Goal: Feedback & Contribution: Leave review/rating

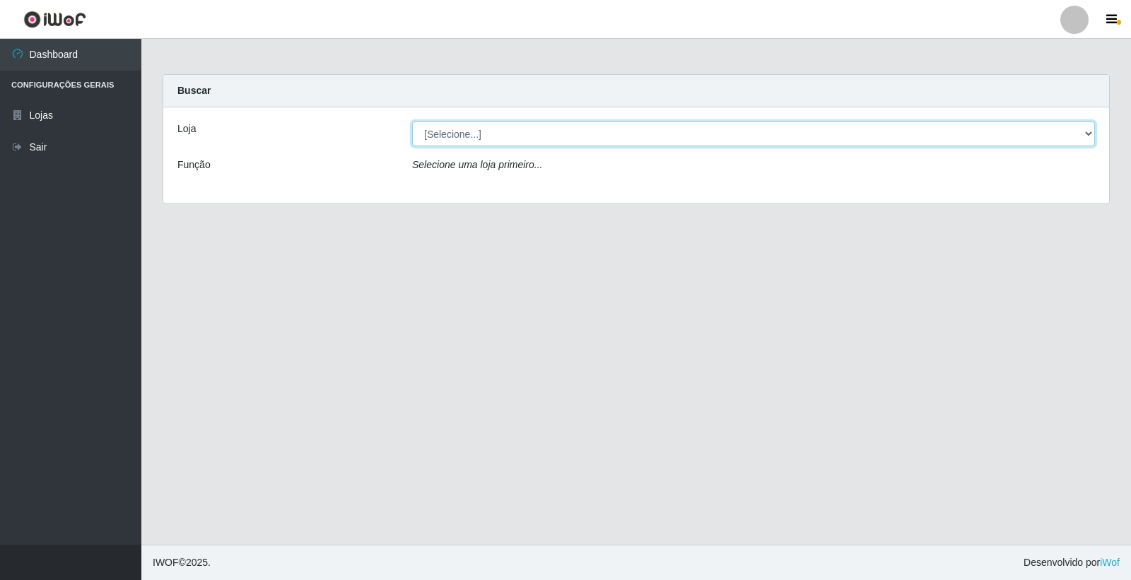
click at [471, 123] on select "[Selecione...] O Feirão - [GEOGRAPHIC_DATA]" at bounding box center [753, 134] width 683 height 25
click at [469, 129] on select "[Selecione...] O Feirão - [GEOGRAPHIC_DATA]" at bounding box center [753, 134] width 683 height 25
click at [468, 129] on select "[Selecione...] O Feirão - [GEOGRAPHIC_DATA]" at bounding box center [753, 134] width 683 height 25
select select "327"
click at [412, 122] on select "[Selecione...] O Feirão - [GEOGRAPHIC_DATA]" at bounding box center [753, 134] width 683 height 25
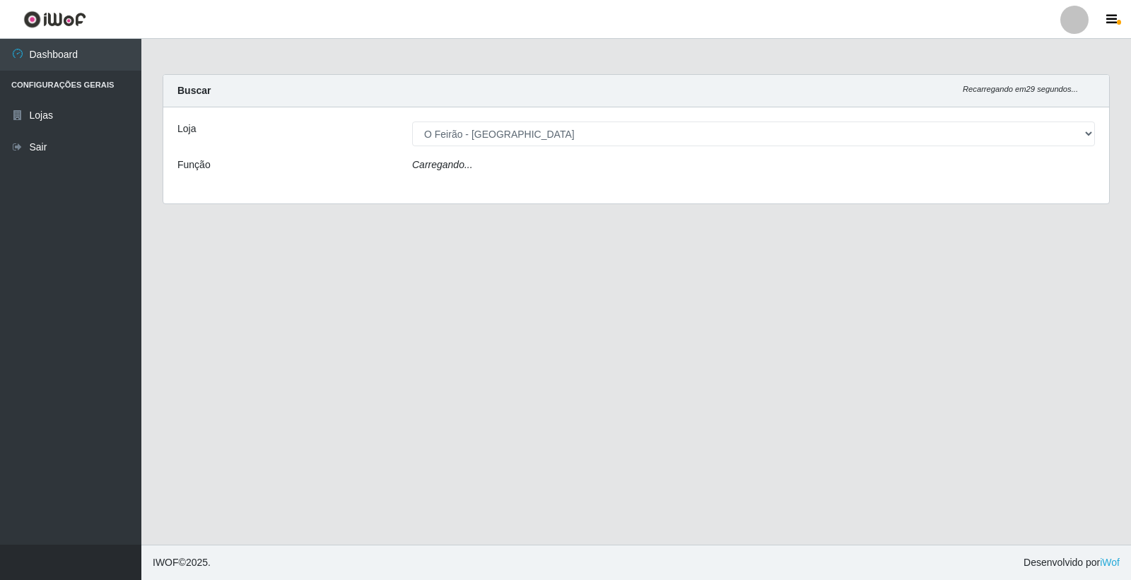
click at [460, 168] on icon "Carregando..." at bounding box center [442, 164] width 61 height 11
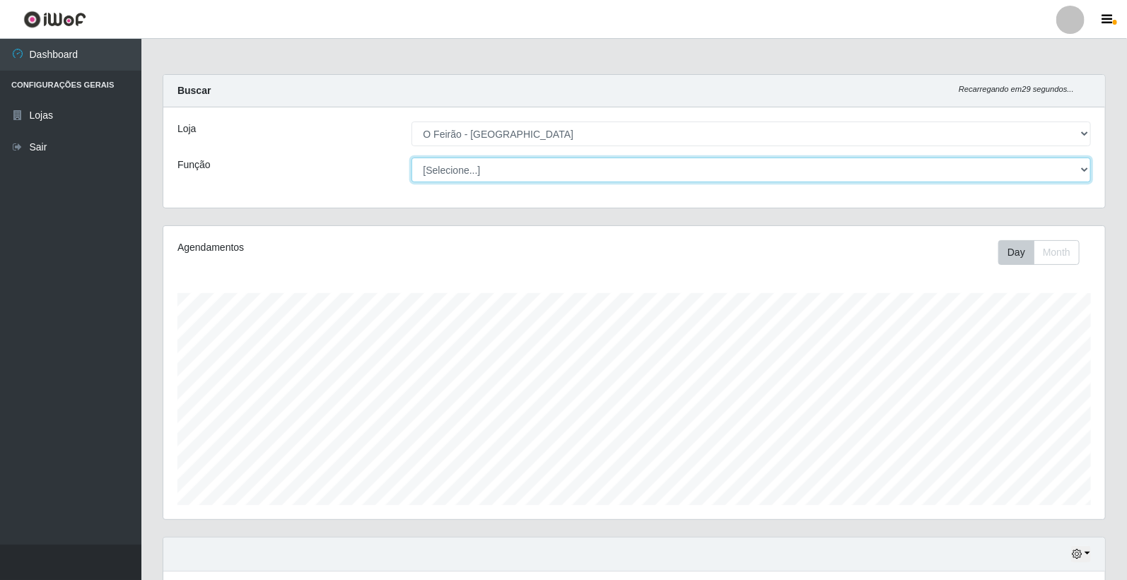
scroll to position [293, 941]
click at [451, 177] on select "[Selecione...] ASG ASG + ASG ++ Embalador Embalador + Embalador ++ Operador de …" at bounding box center [751, 170] width 680 height 25
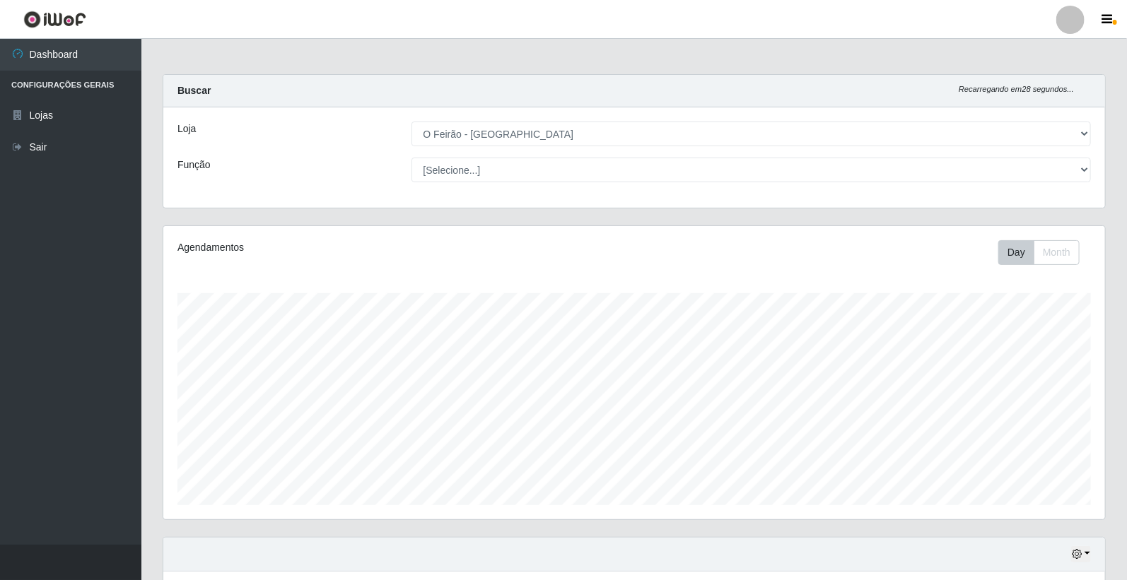
click at [351, 168] on div "Função" at bounding box center [284, 170] width 234 height 25
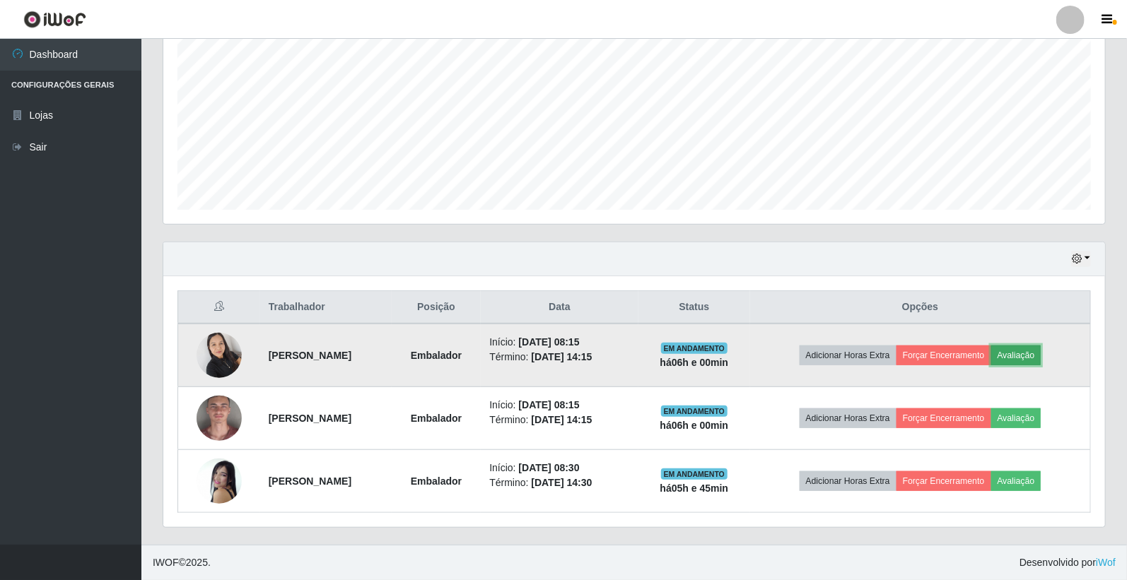
click at [1037, 353] on button "Avaliação" at bounding box center [1016, 356] width 50 height 20
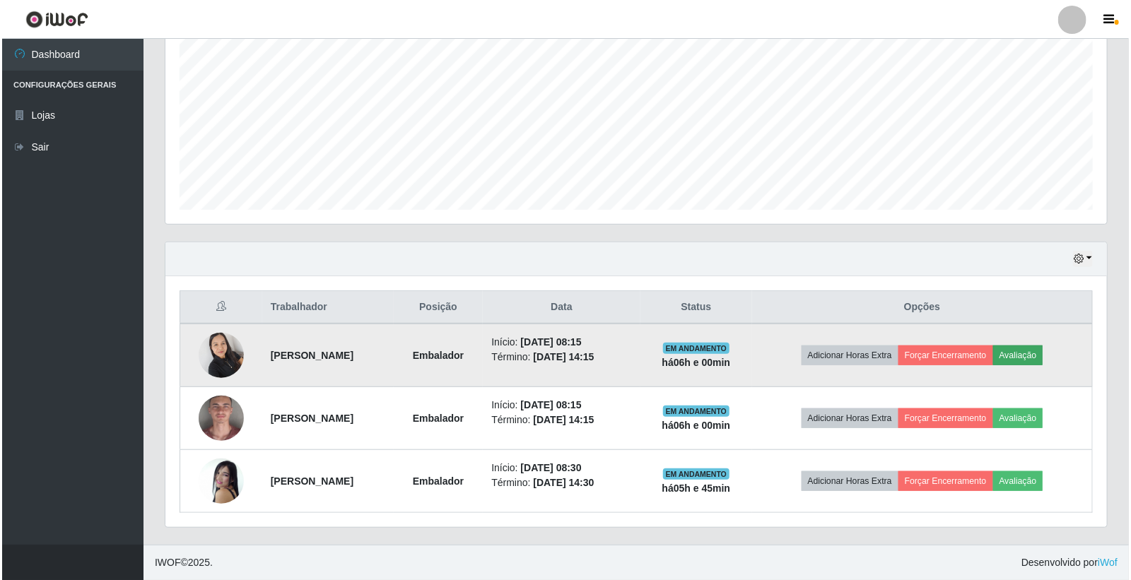
scroll to position [293, 933]
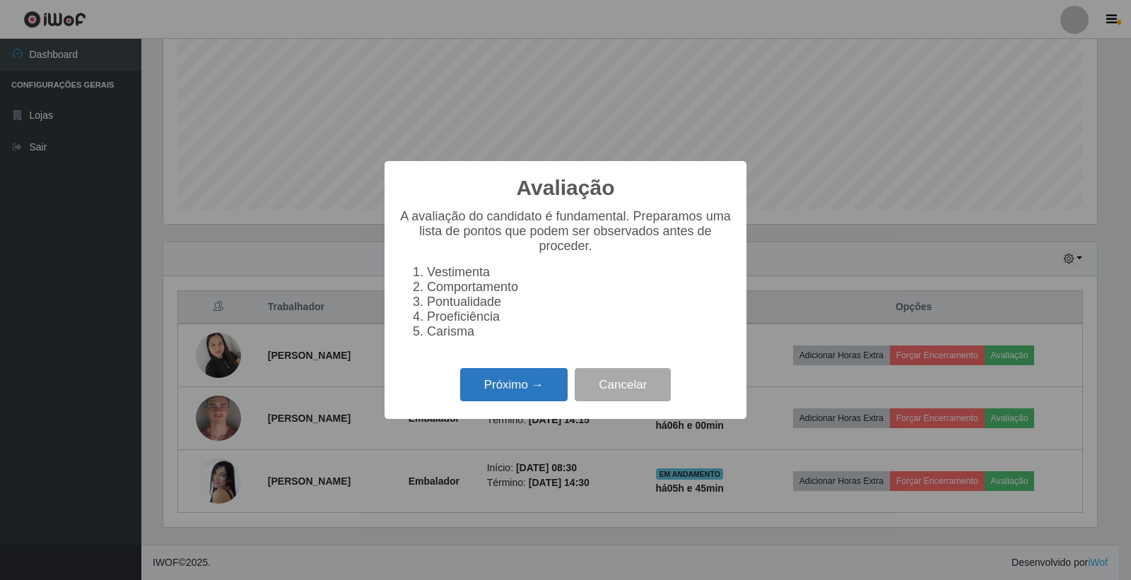
click at [541, 392] on button "Próximo →" at bounding box center [513, 384] width 107 height 33
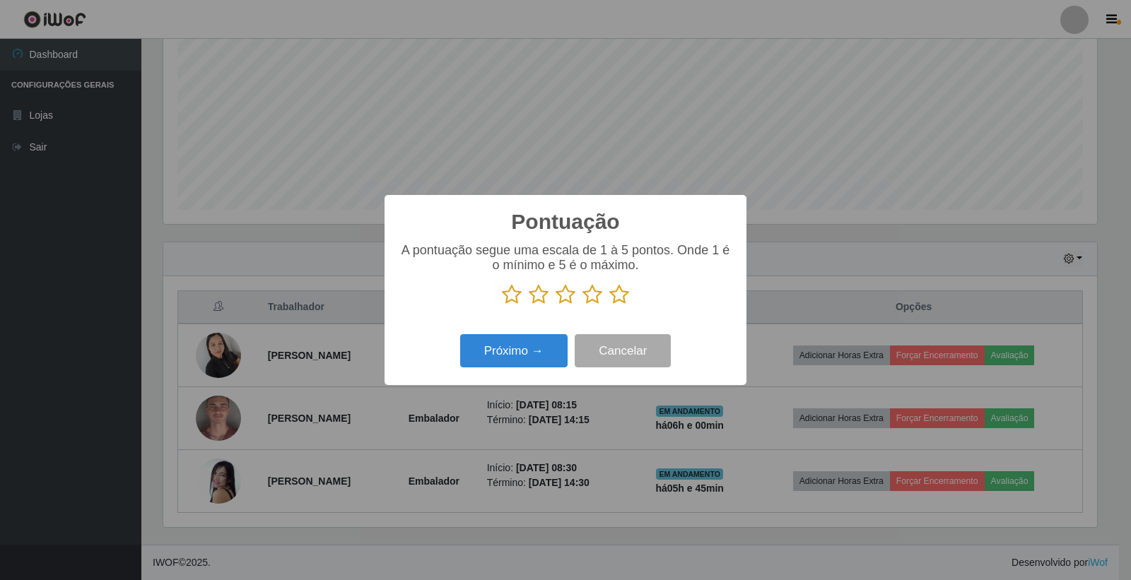
scroll to position [706448, 705808]
click at [545, 350] on button "Próximo →" at bounding box center [513, 350] width 107 height 33
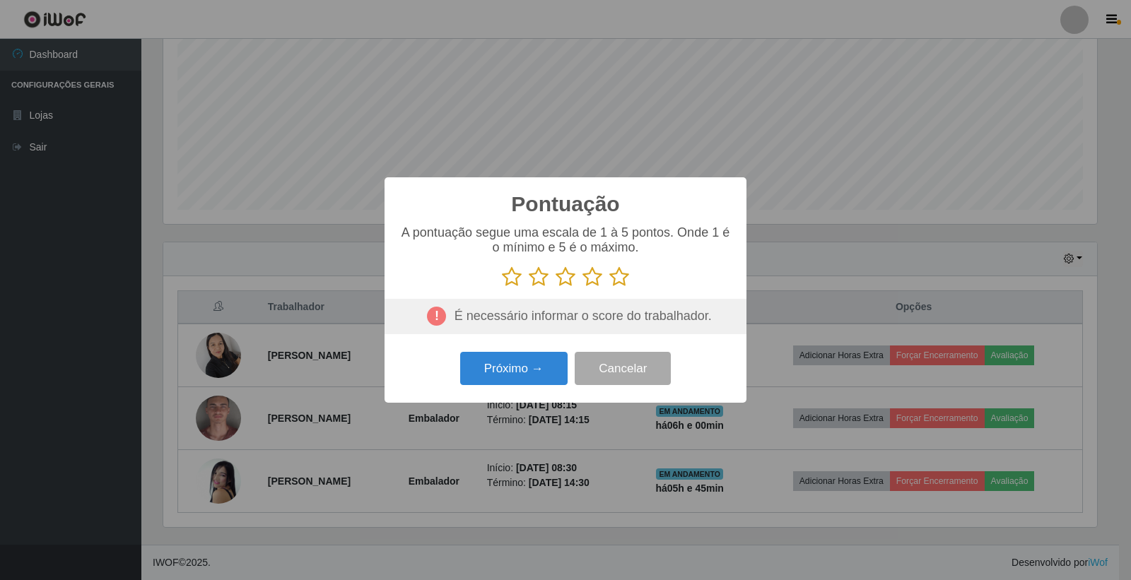
click at [598, 281] on icon at bounding box center [592, 276] width 20 height 21
click at [582, 288] on input "radio" at bounding box center [582, 288] width 0 height 0
click at [517, 369] on button "Próximo →" at bounding box center [513, 368] width 107 height 33
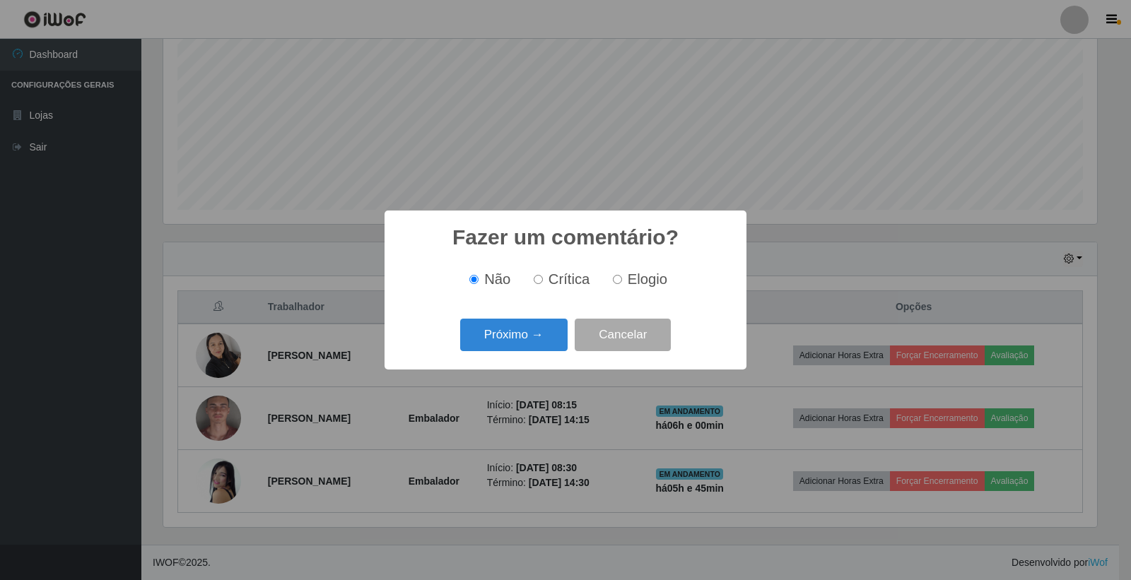
click at [613, 281] on input "Elogio" at bounding box center [617, 279] width 9 height 9
radio input "true"
click at [521, 343] on button "Próximo →" at bounding box center [513, 335] width 107 height 33
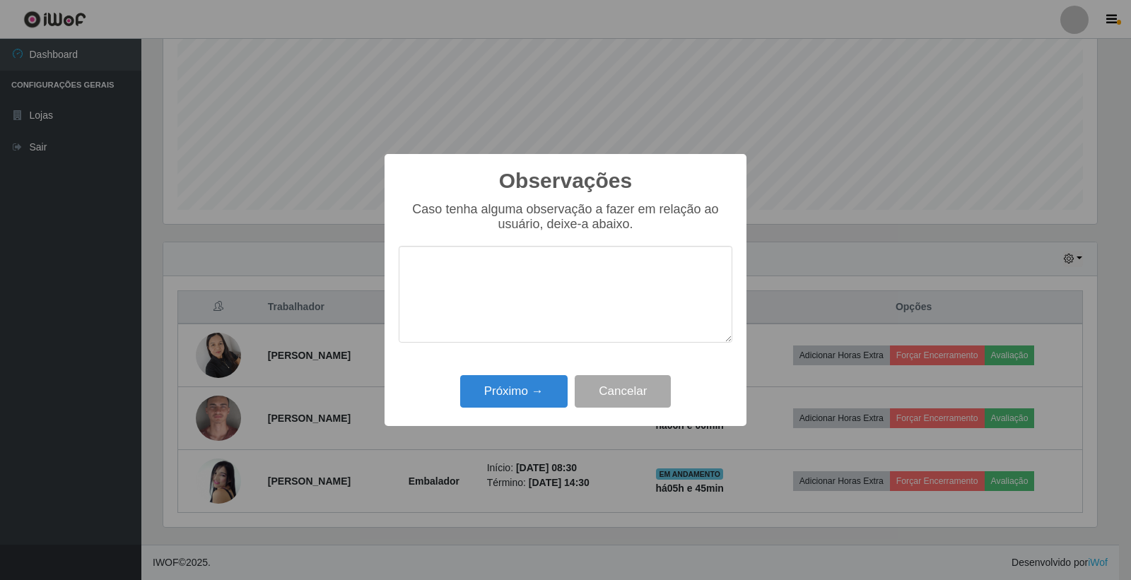
click at [490, 305] on textarea at bounding box center [566, 294] width 334 height 97
type textarea "n"
click at [598, 273] on textarea "Nenhuma observação para o dia" at bounding box center [566, 294] width 334 height 97
drag, startPoint x: 582, startPoint y: 273, endPoint x: 640, endPoint y: 266, distance: 57.7
click at [640, 266] on textarea "Nenhuma observação para o dia" at bounding box center [566, 294] width 334 height 97
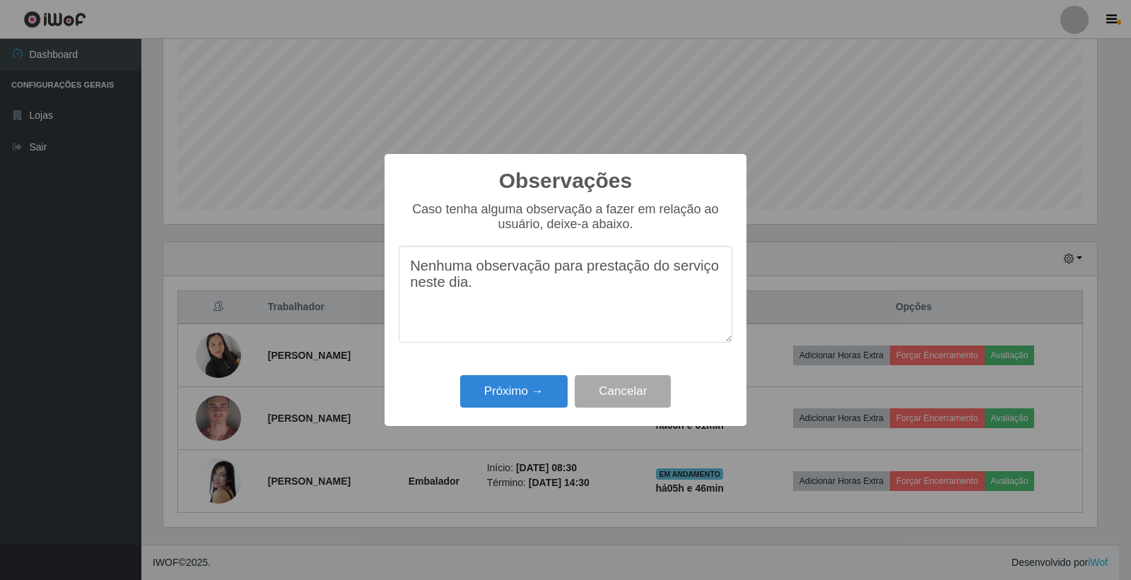
drag, startPoint x: 531, startPoint y: 293, endPoint x: 370, endPoint y: 253, distance: 166.1
click at [370, 253] on div "Observações × Caso tenha alguma observação a fazer em relação ao usuário, deixe…" at bounding box center [565, 290] width 1131 height 580
type textarea "Nenhuma observação para prestação do serviço neste dia."
click at [531, 394] on button "Próximo →" at bounding box center [513, 391] width 107 height 33
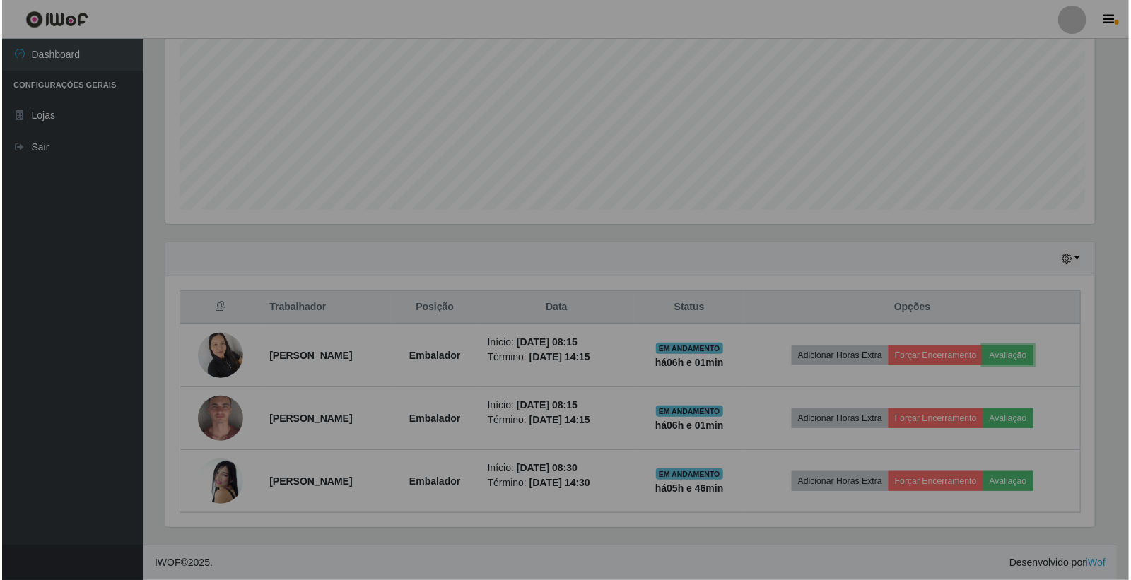
scroll to position [293, 941]
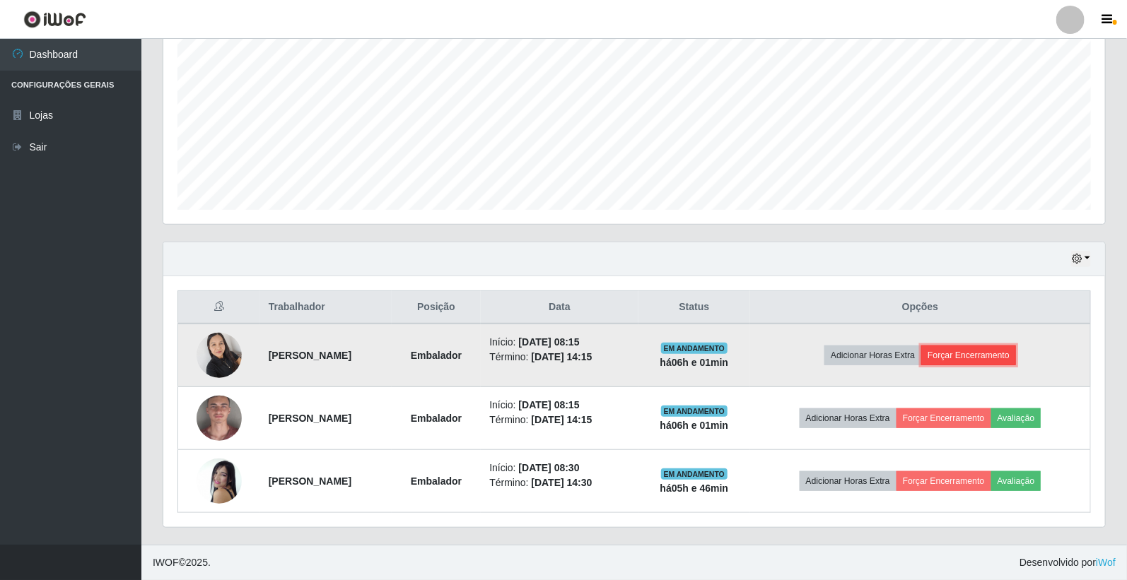
click at [997, 357] on button "Forçar Encerramento" at bounding box center [968, 356] width 95 height 20
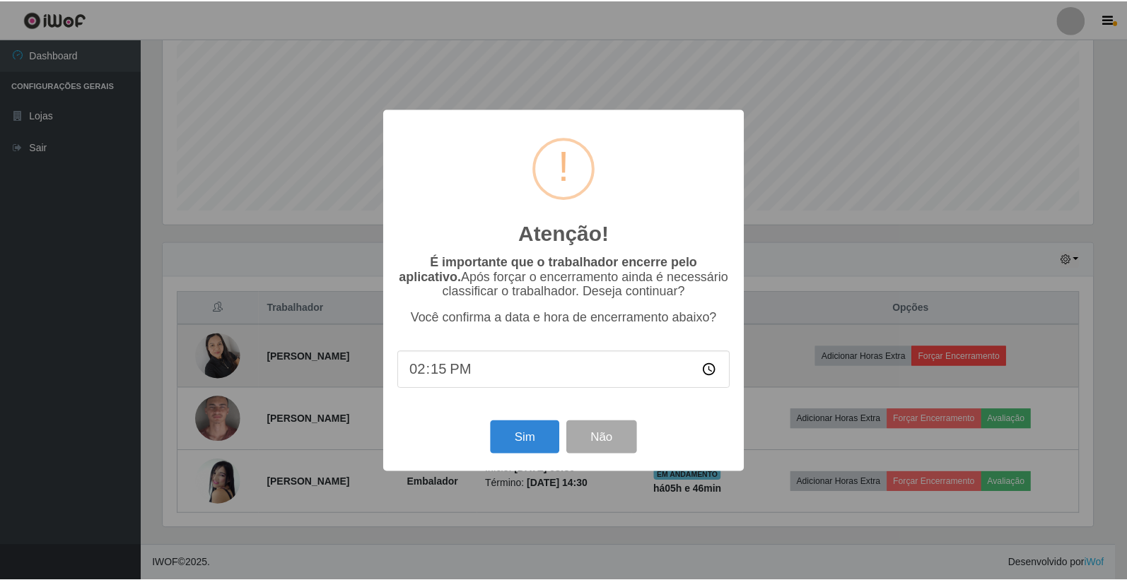
scroll to position [293, 933]
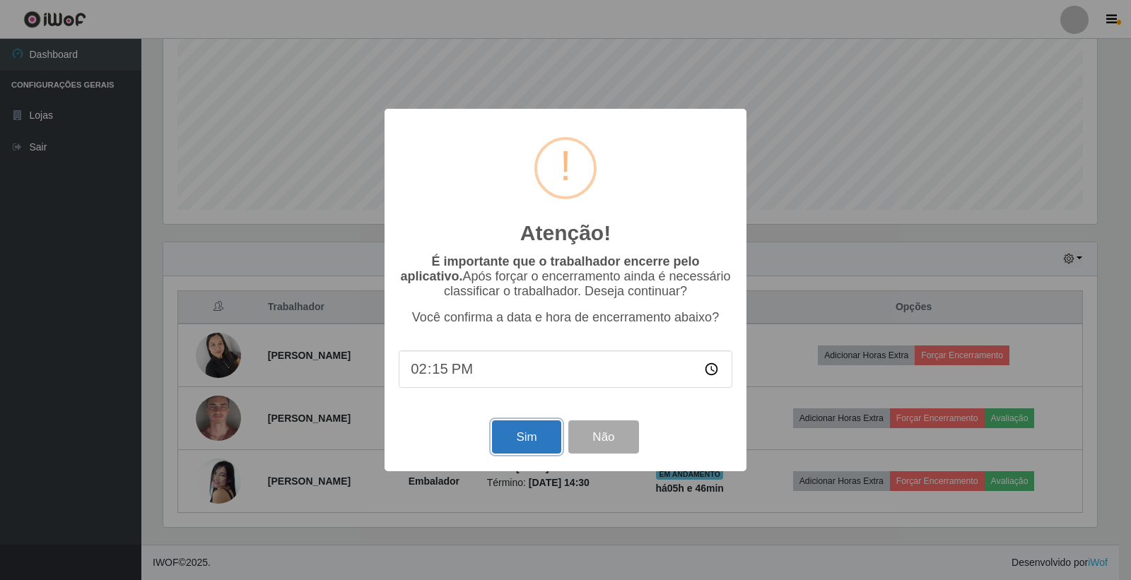
click at [518, 435] on button "Sim" at bounding box center [526, 437] width 69 height 33
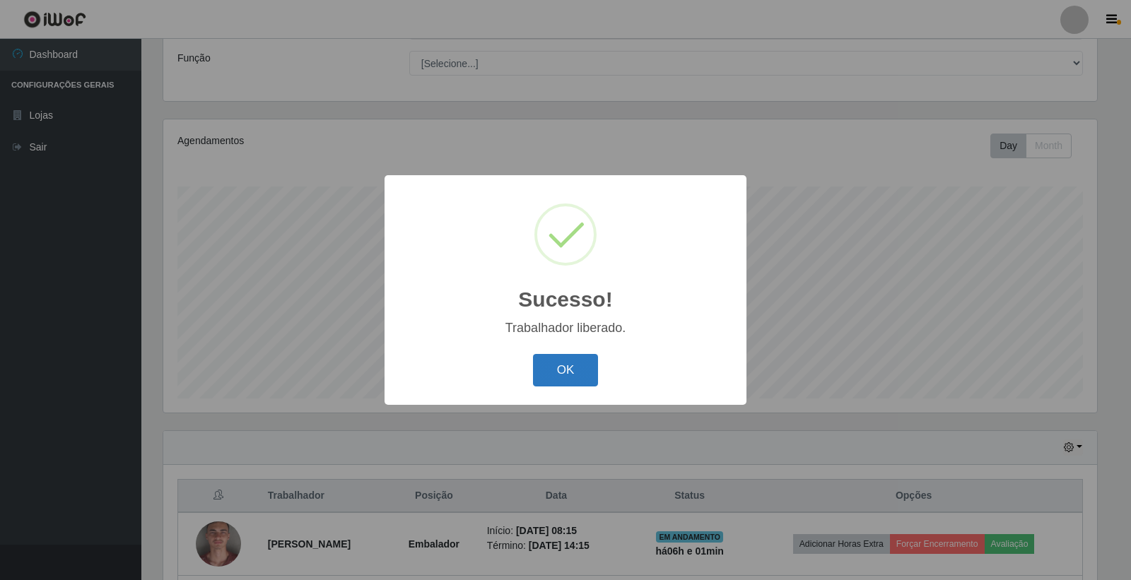
click at [583, 363] on button "OK" at bounding box center [566, 370] width 66 height 33
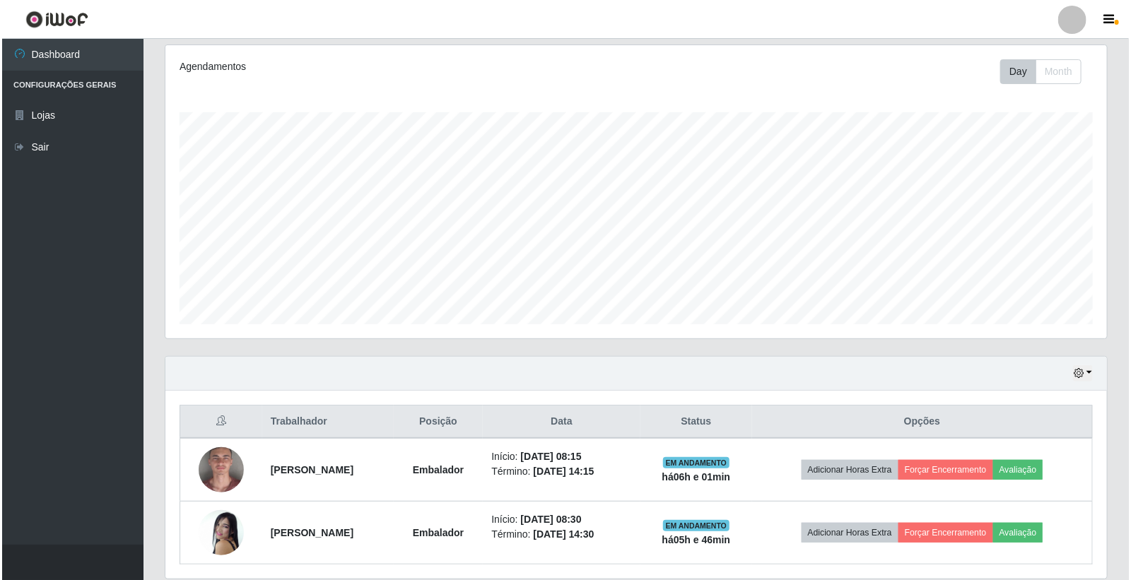
scroll to position [233, 0]
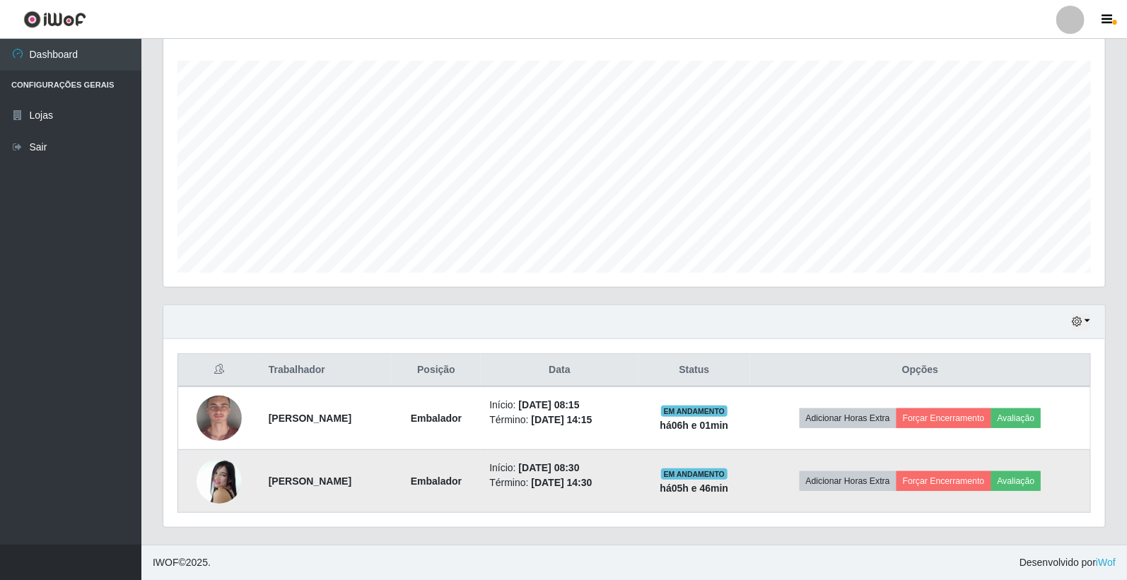
click at [1036, 469] on td "Adicionar Horas Extra Forçar Encerramento Avaliação" at bounding box center [920, 481] width 340 height 63
click at [1036, 471] on button "Avaliação" at bounding box center [1016, 481] width 50 height 20
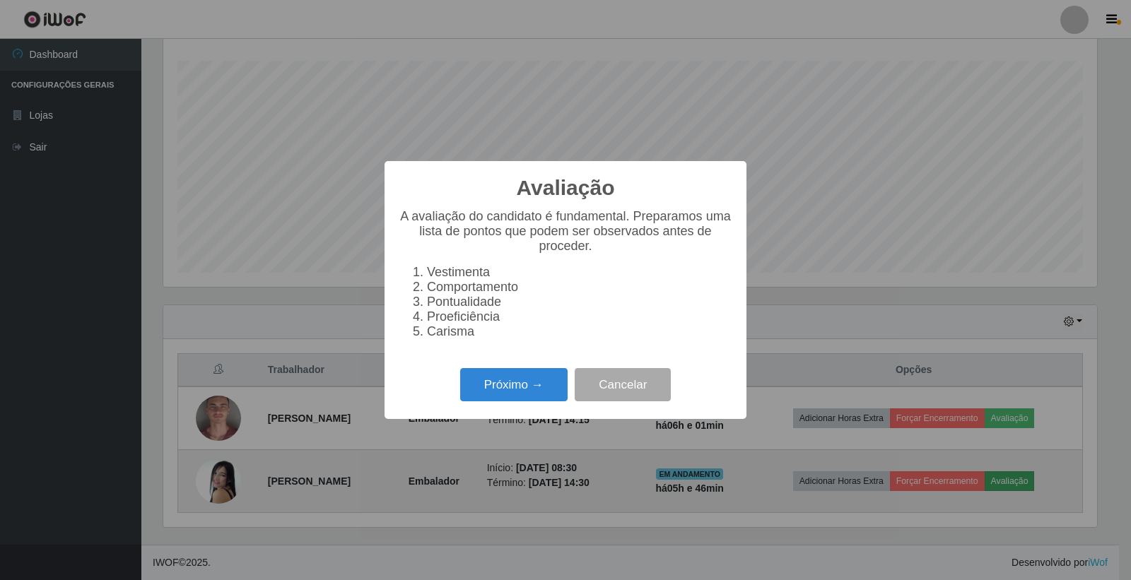
scroll to position [293, 933]
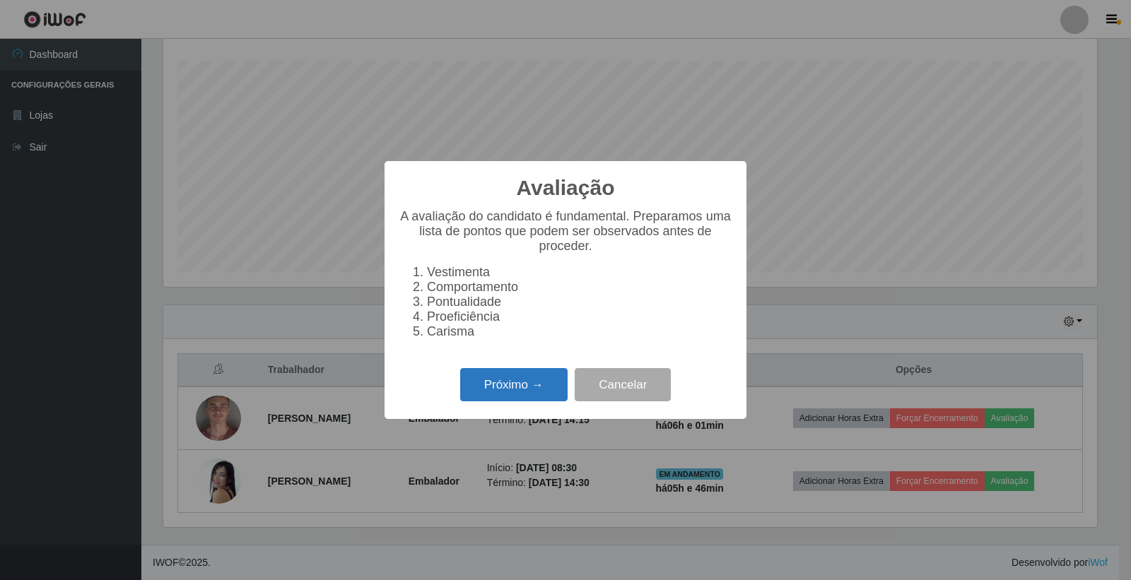
click at [519, 387] on button "Próximo →" at bounding box center [513, 384] width 107 height 33
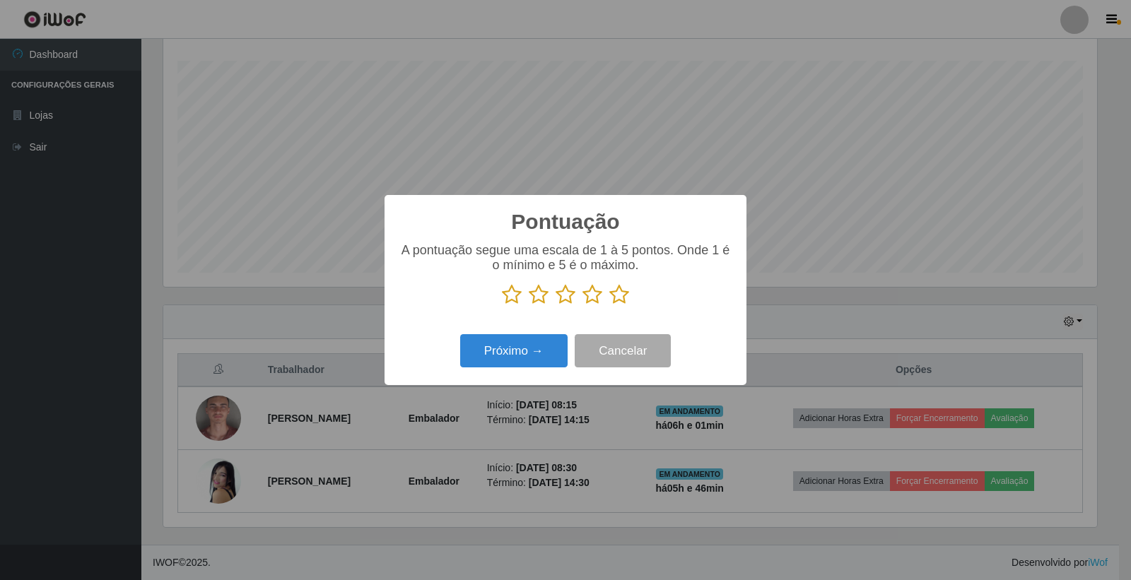
scroll to position [706448, 705808]
click at [591, 300] on icon at bounding box center [592, 294] width 20 height 21
click at [582, 305] on input "radio" at bounding box center [582, 305] width 0 height 0
click at [528, 354] on button "Próximo →" at bounding box center [513, 350] width 107 height 33
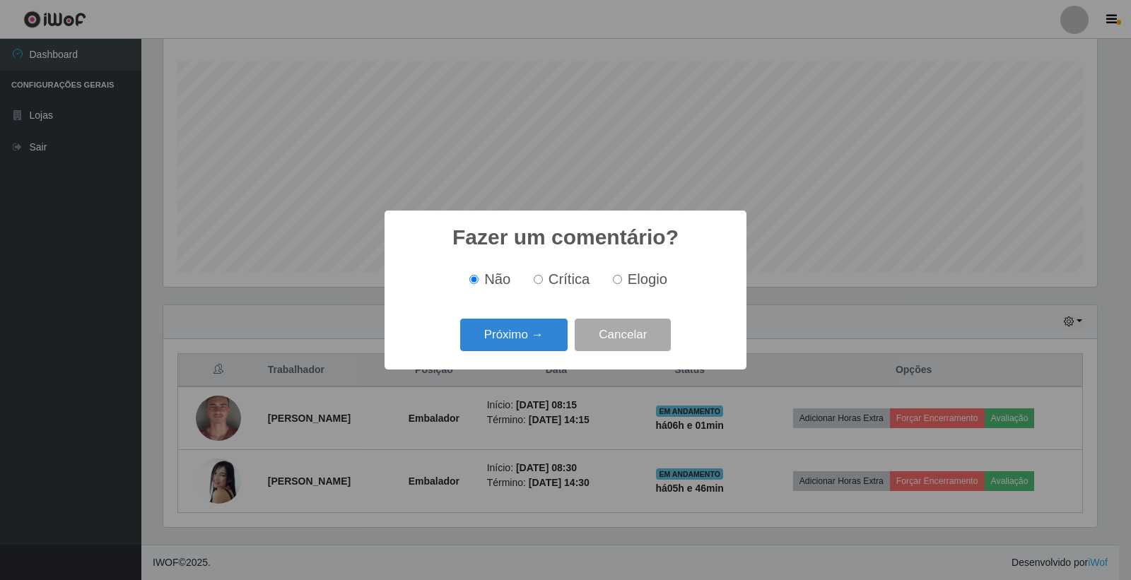
click at [636, 280] on span "Elogio" at bounding box center [648, 279] width 40 height 16
click at [622, 280] on input "Elogio" at bounding box center [617, 279] width 9 height 9
radio input "true"
click at [511, 327] on button "Próximo →" at bounding box center [513, 335] width 107 height 33
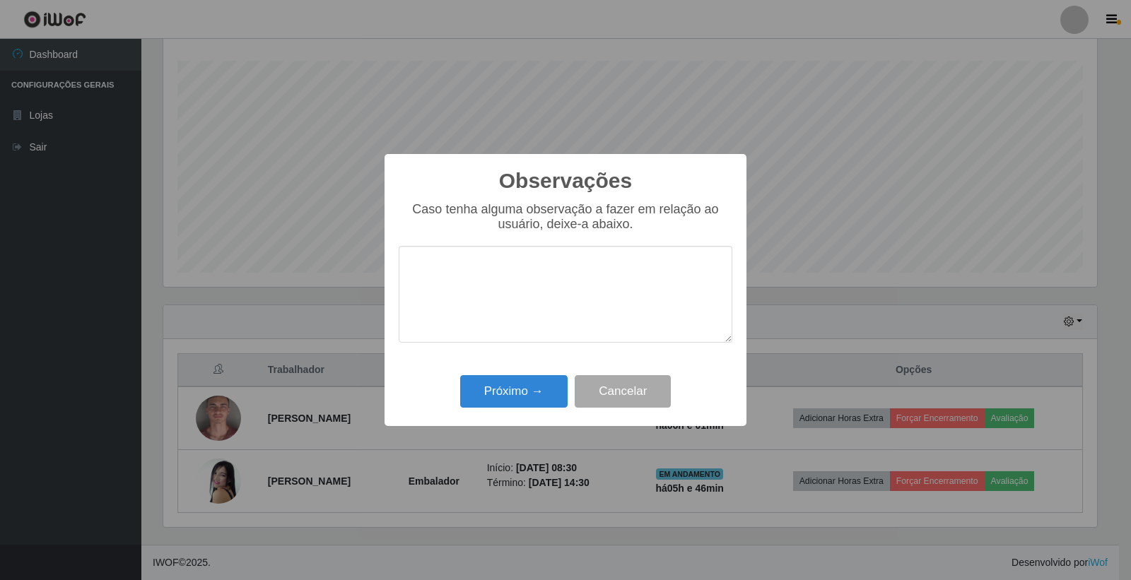
click at [451, 266] on textarea at bounding box center [566, 294] width 334 height 97
type textarea "Nenhuma observação para prestação do serviço neste dia."
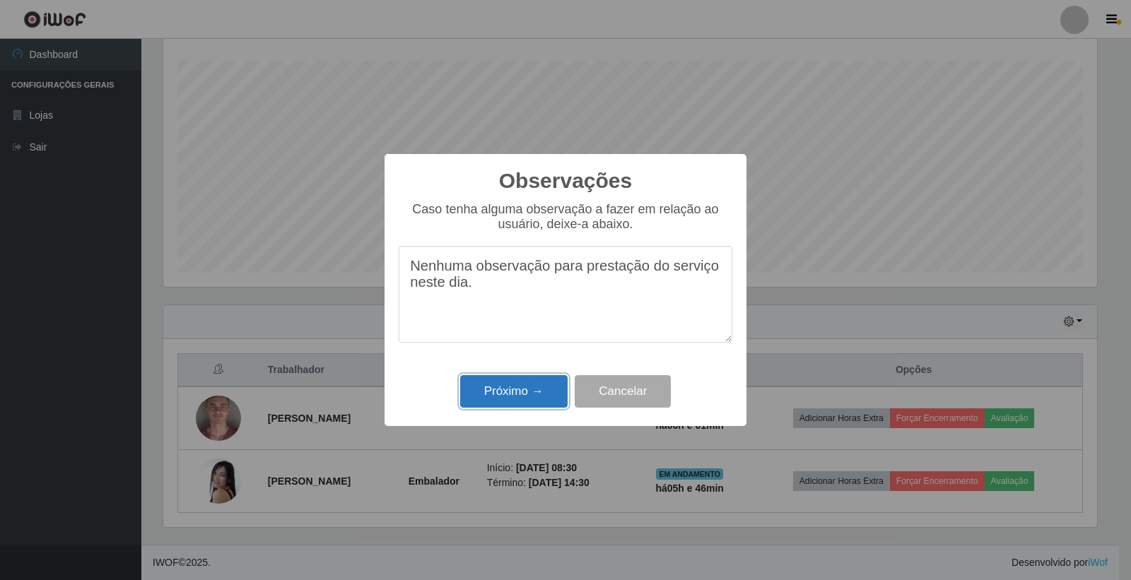
click at [522, 382] on button "Próximo →" at bounding box center [513, 391] width 107 height 33
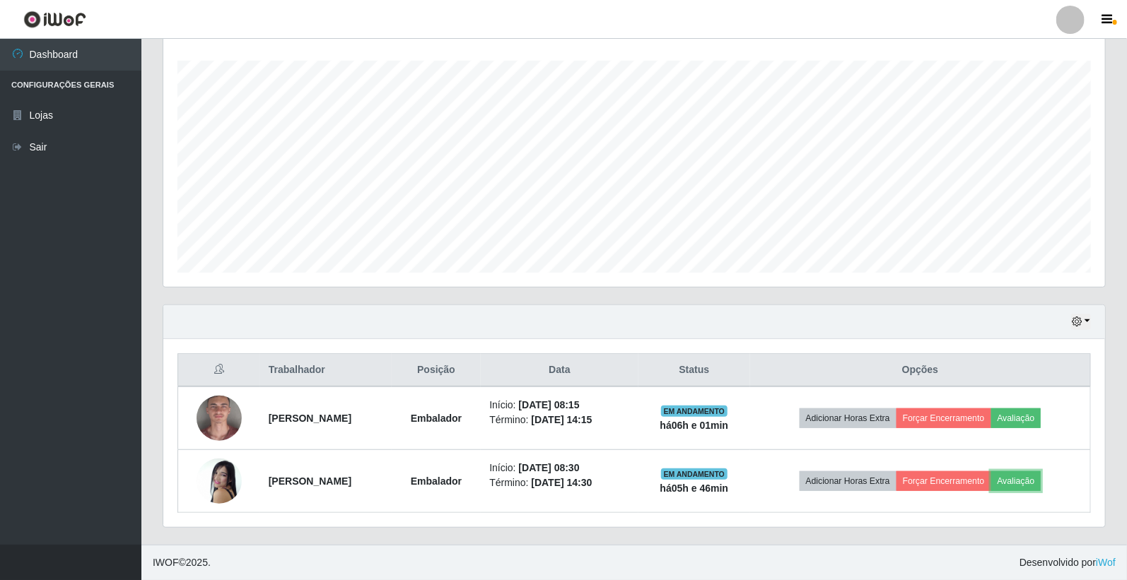
scroll to position [293, 941]
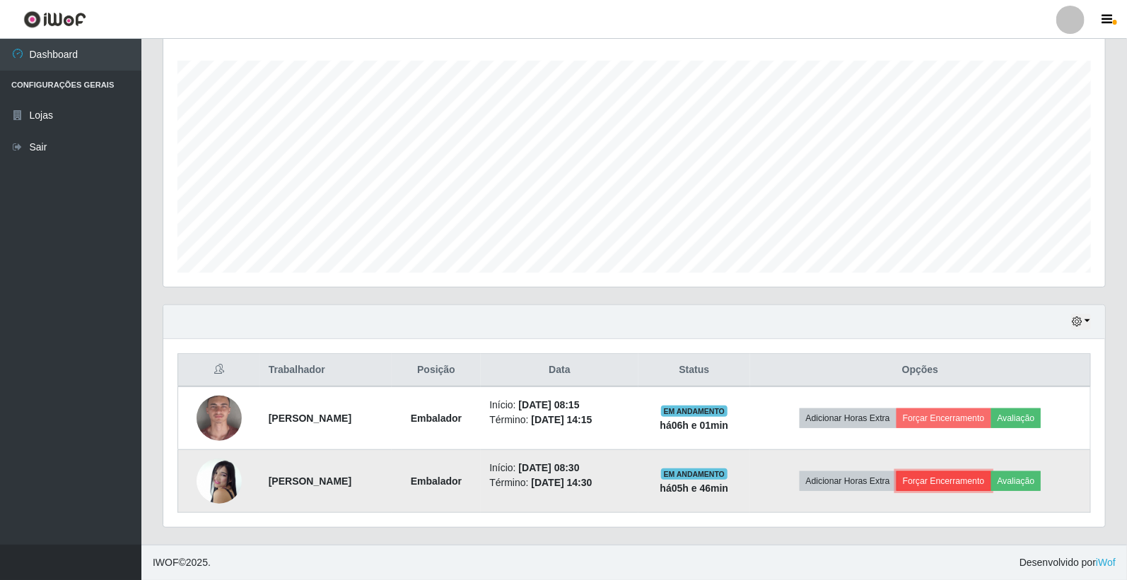
click at [980, 481] on button "Forçar Encerramento" at bounding box center [943, 481] width 95 height 20
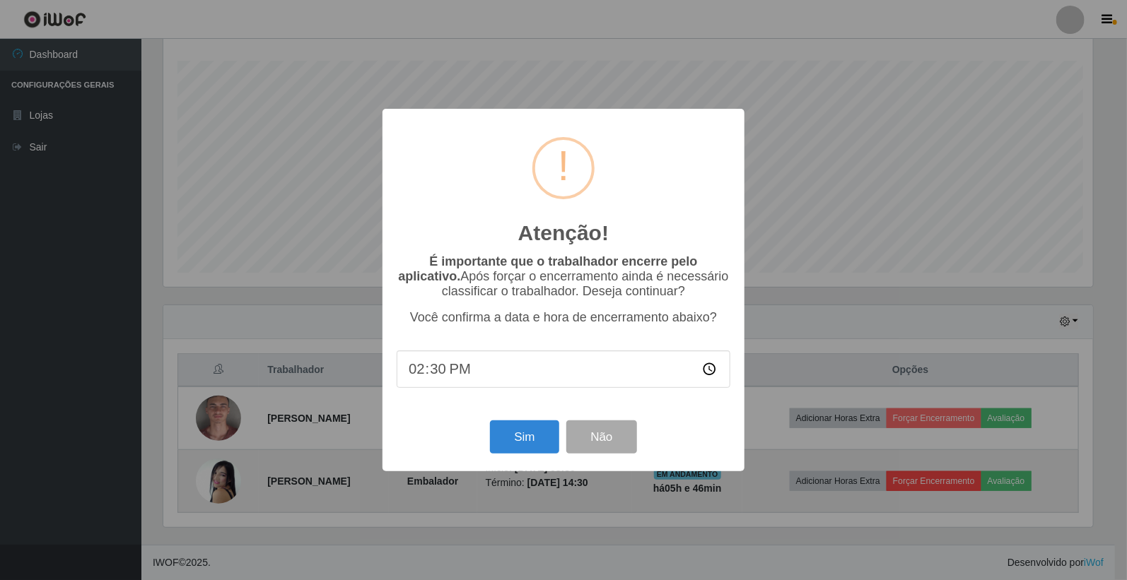
scroll to position [293, 933]
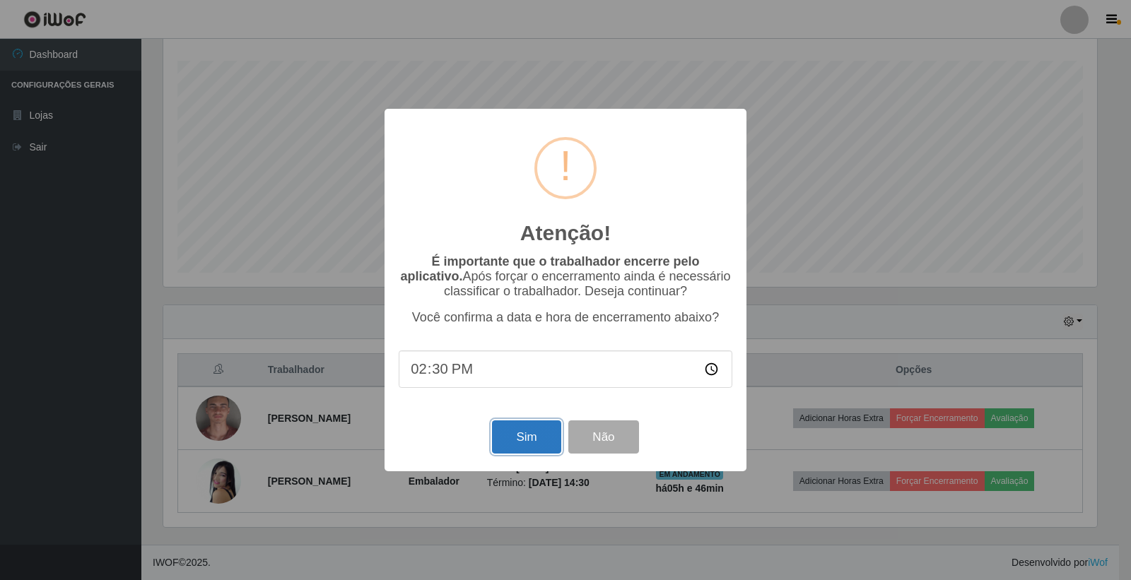
click at [527, 435] on button "Sim" at bounding box center [526, 437] width 69 height 33
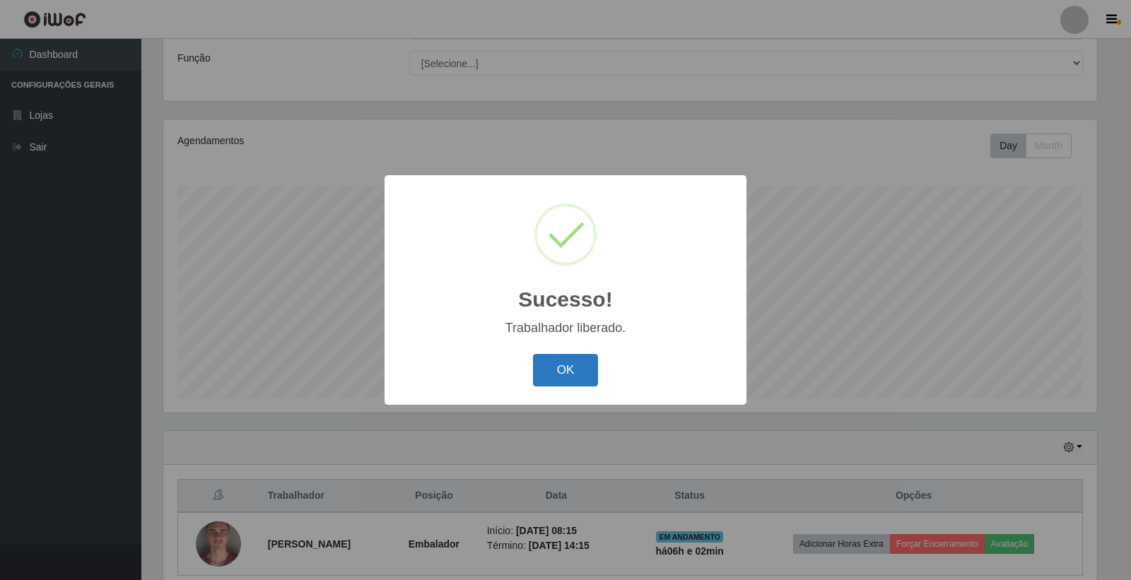
click at [570, 371] on button "OK" at bounding box center [566, 370] width 66 height 33
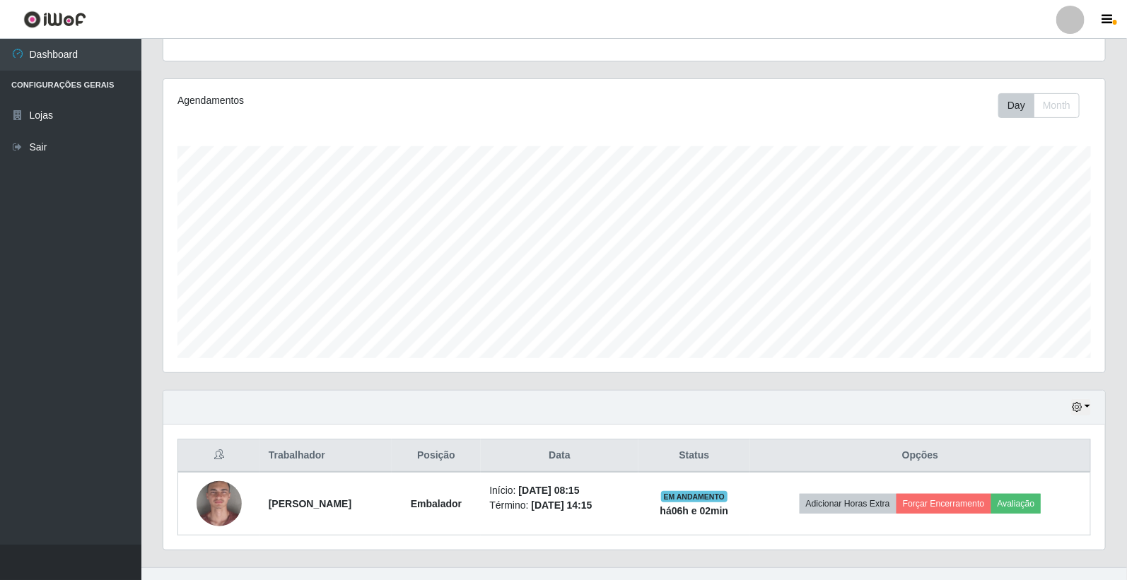
scroll to position [170, 0]
